Goal: Book appointment/travel/reservation

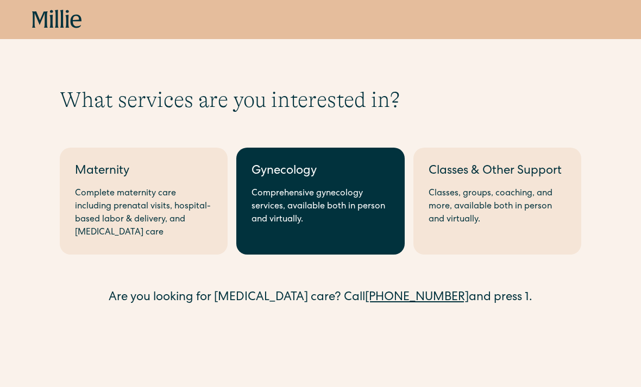
click at [381, 221] on div "Comprehensive gynecology services, available both in person and virtually." at bounding box center [319, 206] width 137 height 39
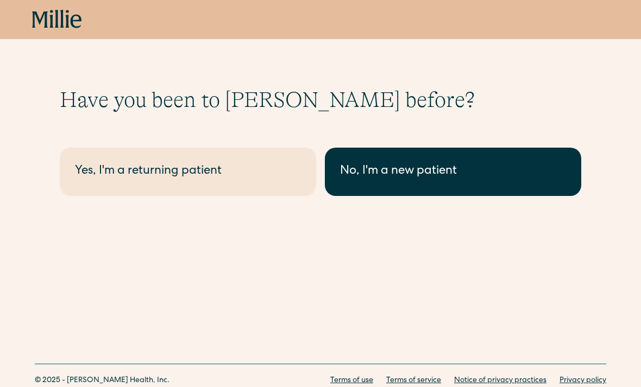
click at [447, 187] on link "No, I'm a new patient" at bounding box center [453, 172] width 256 height 48
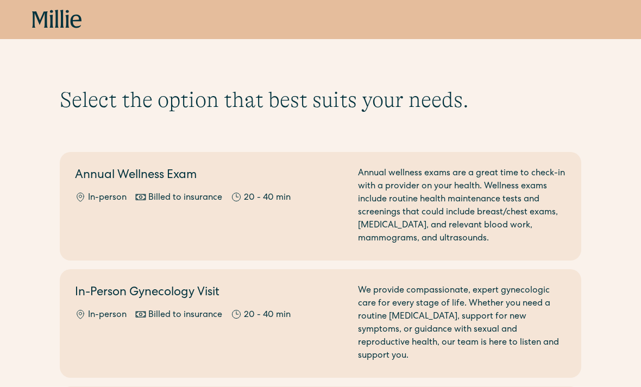
click at [49, 29] on icon at bounding box center [57, 20] width 50 height 20
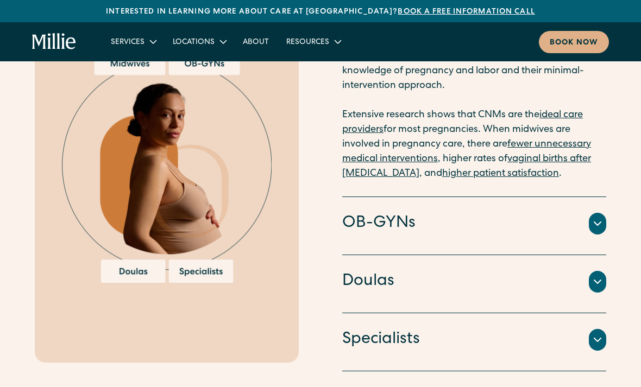
scroll to position [1220, 0]
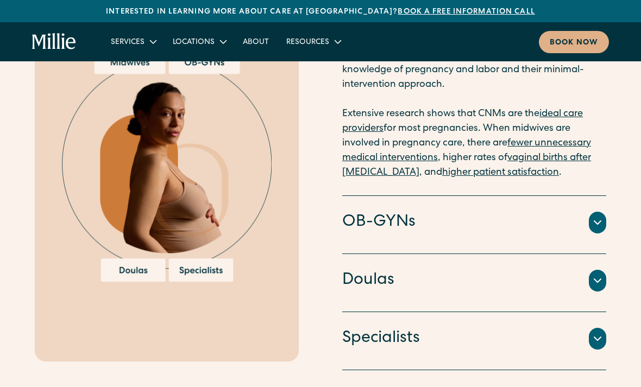
click at [595, 332] on icon at bounding box center [597, 338] width 13 height 13
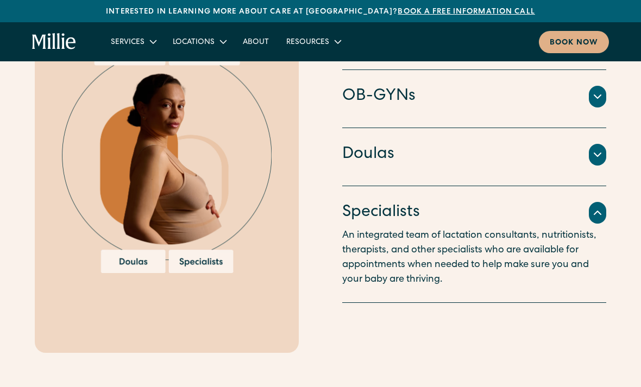
click at [605, 202] on div at bounding box center [596, 213] width 17 height 22
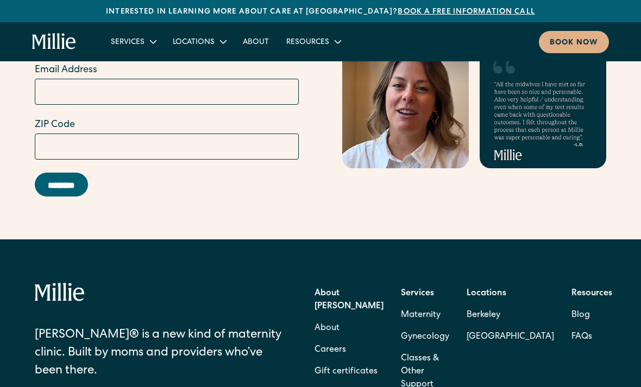
scroll to position [4262, 0]
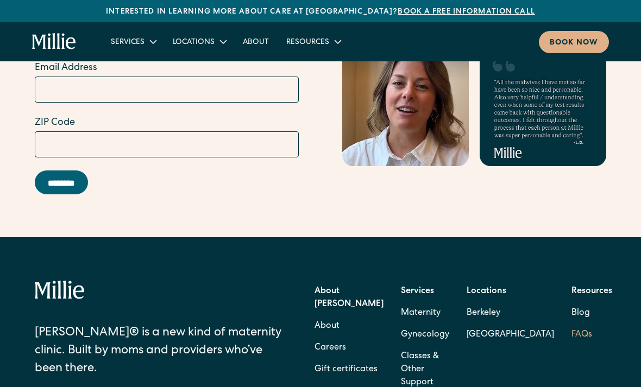
click at [571, 324] on link "FAQs" at bounding box center [581, 335] width 21 height 22
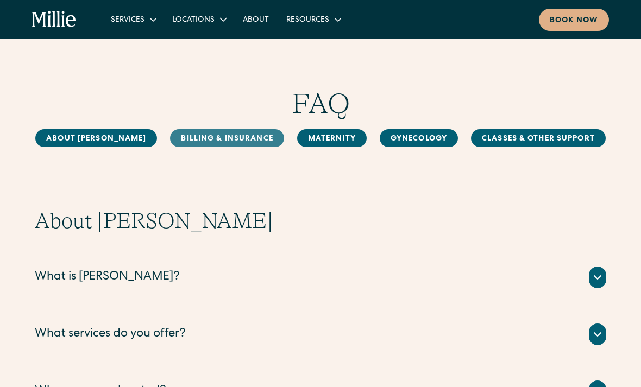
click at [193, 145] on link "Billing & Insurance" at bounding box center [226, 138] width 113 height 18
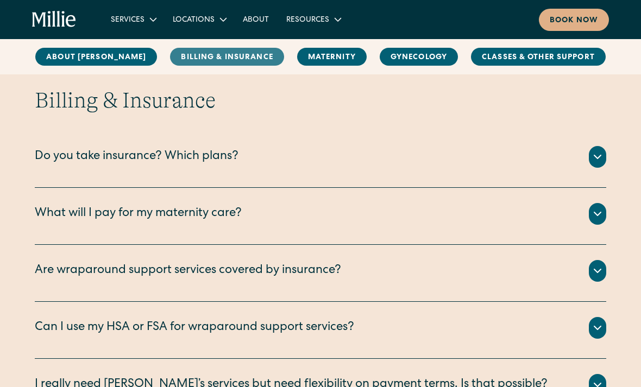
scroll to position [497, 0]
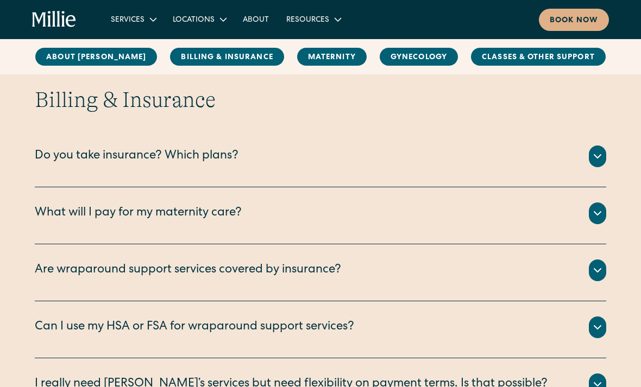
click at [598, 156] on icon at bounding box center [597, 156] width 13 height 13
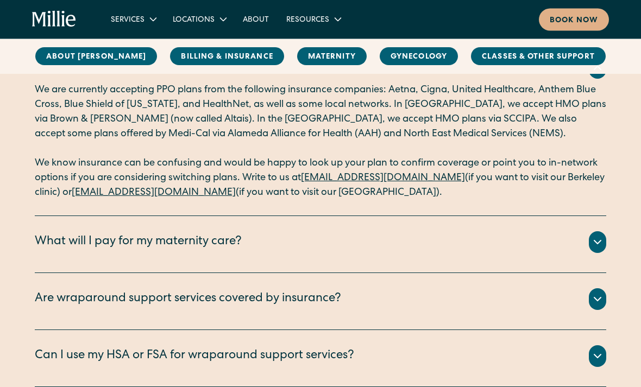
click at [584, 237] on div "What will I pay for my maternity care?" at bounding box center [320, 243] width 571 height 22
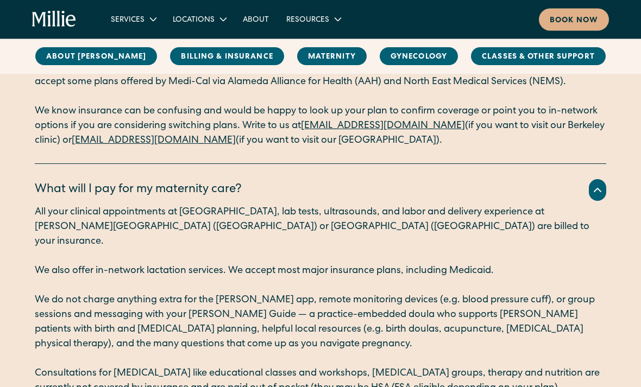
scroll to position [637, 0]
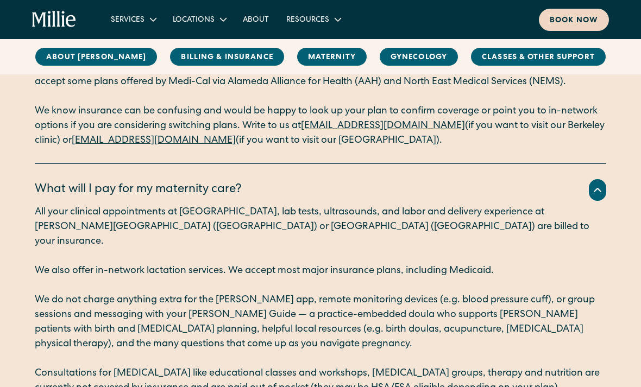
click at [588, 23] on div "Book now" at bounding box center [573, 20] width 48 height 11
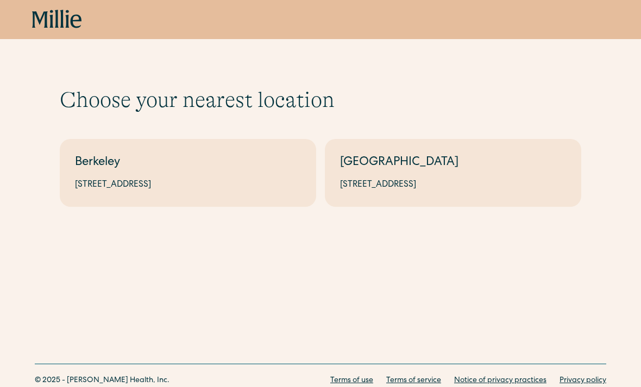
click at [66, 17] on icon "home" at bounding box center [67, 19] width 4 height 18
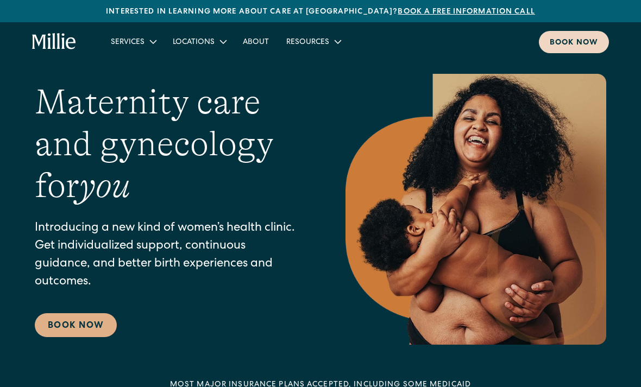
click at [585, 35] on link "Book now" at bounding box center [573, 42] width 70 height 22
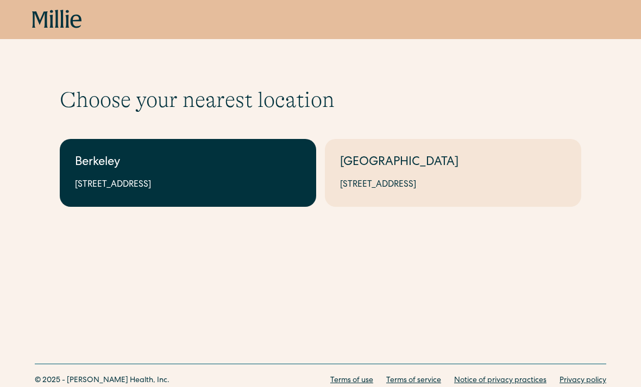
click at [111, 167] on div "Berkeley" at bounding box center [188, 163] width 226 height 18
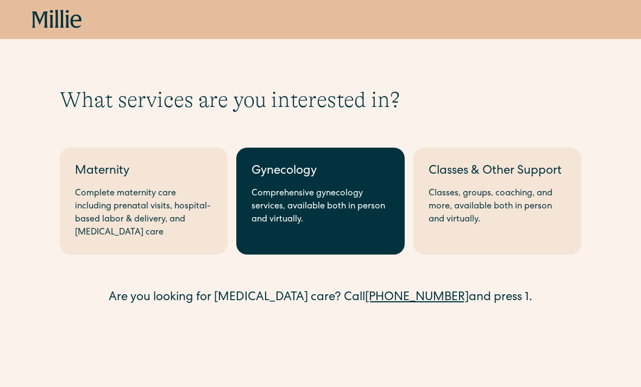
click at [307, 234] on link "Gynecology Comprehensive gynecology services, available both in person and virt…" at bounding box center [320, 201] width 168 height 107
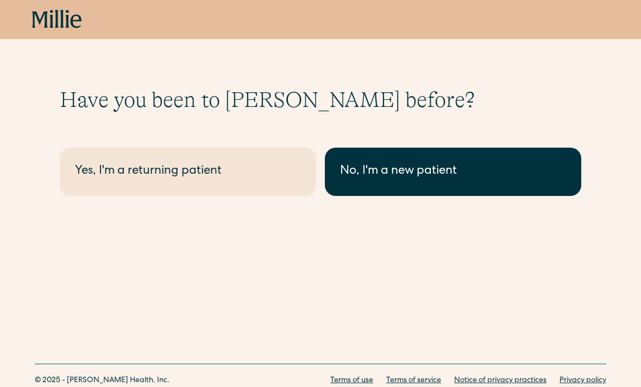
click at [457, 165] on div "No, I'm a new patient" at bounding box center [453, 172] width 226 height 18
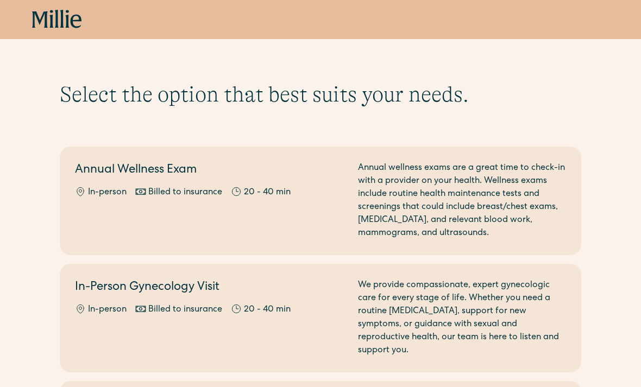
scroll to position [5, 0]
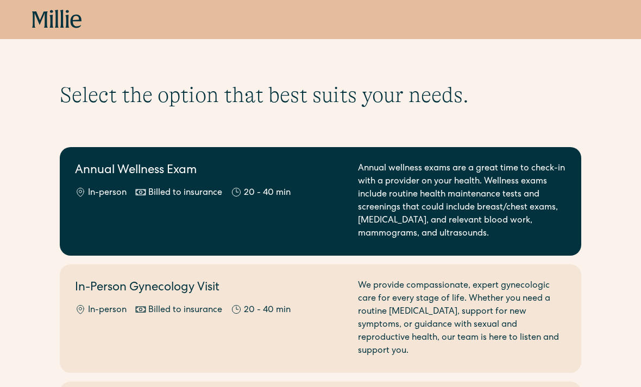
click at [480, 204] on div "Annual wellness exams are a great time to check-in with a provider on your heal…" at bounding box center [462, 201] width 208 height 78
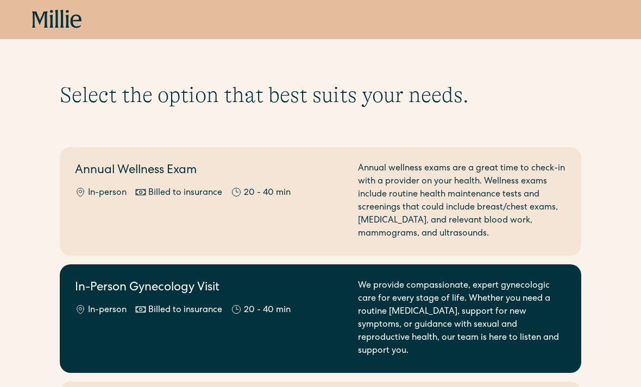
click at [403, 327] on div "We provide compassionate, expert gynecologic care for every stage of life. Whet…" at bounding box center [462, 319] width 208 height 78
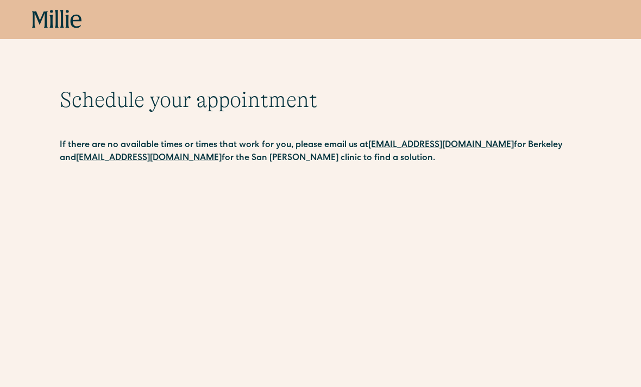
scroll to position [191, 0]
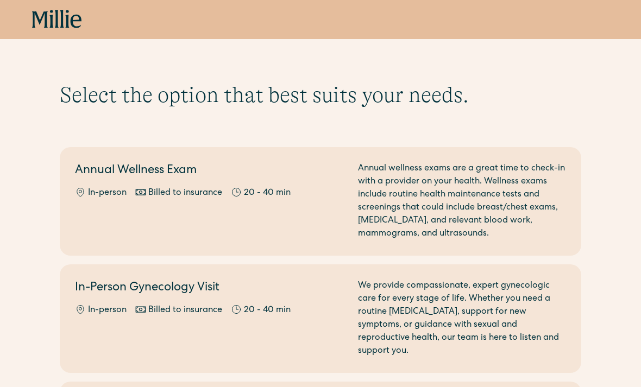
scroll to position [5, 0]
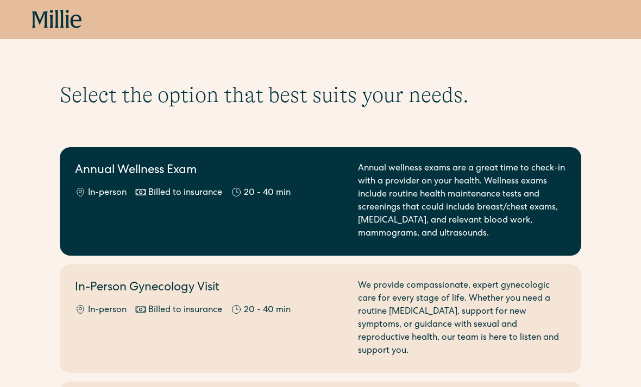
click at [461, 181] on div "Annual wellness exams are a great time to check-in with a provider on your heal…" at bounding box center [462, 201] width 208 height 78
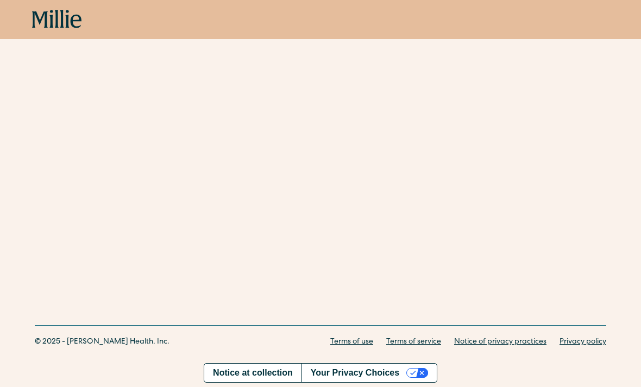
scroll to position [219, 0]
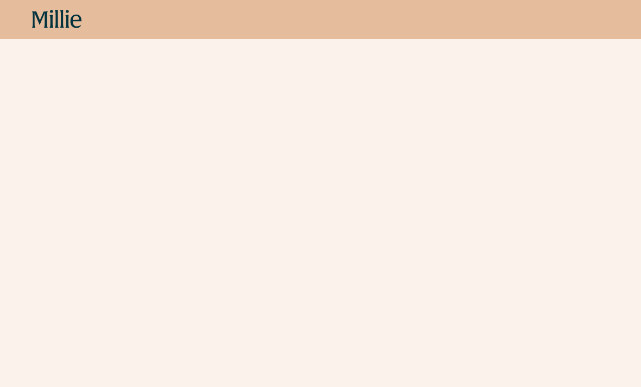
scroll to position [1192, 0]
